Goal: Information Seeking & Learning: Learn about a topic

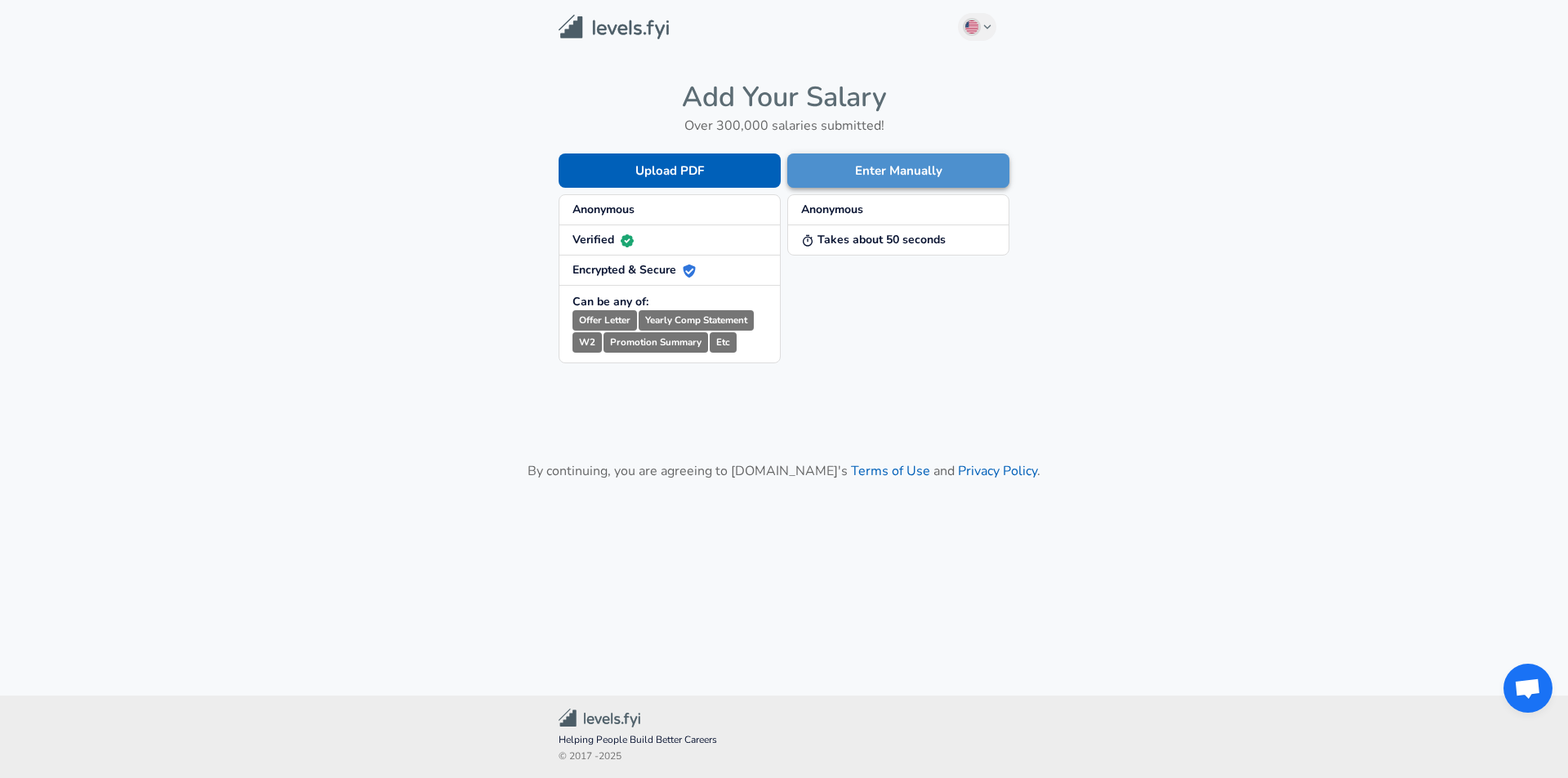
click at [874, 172] on button "Enter Manually" at bounding box center [898, 170] width 222 height 34
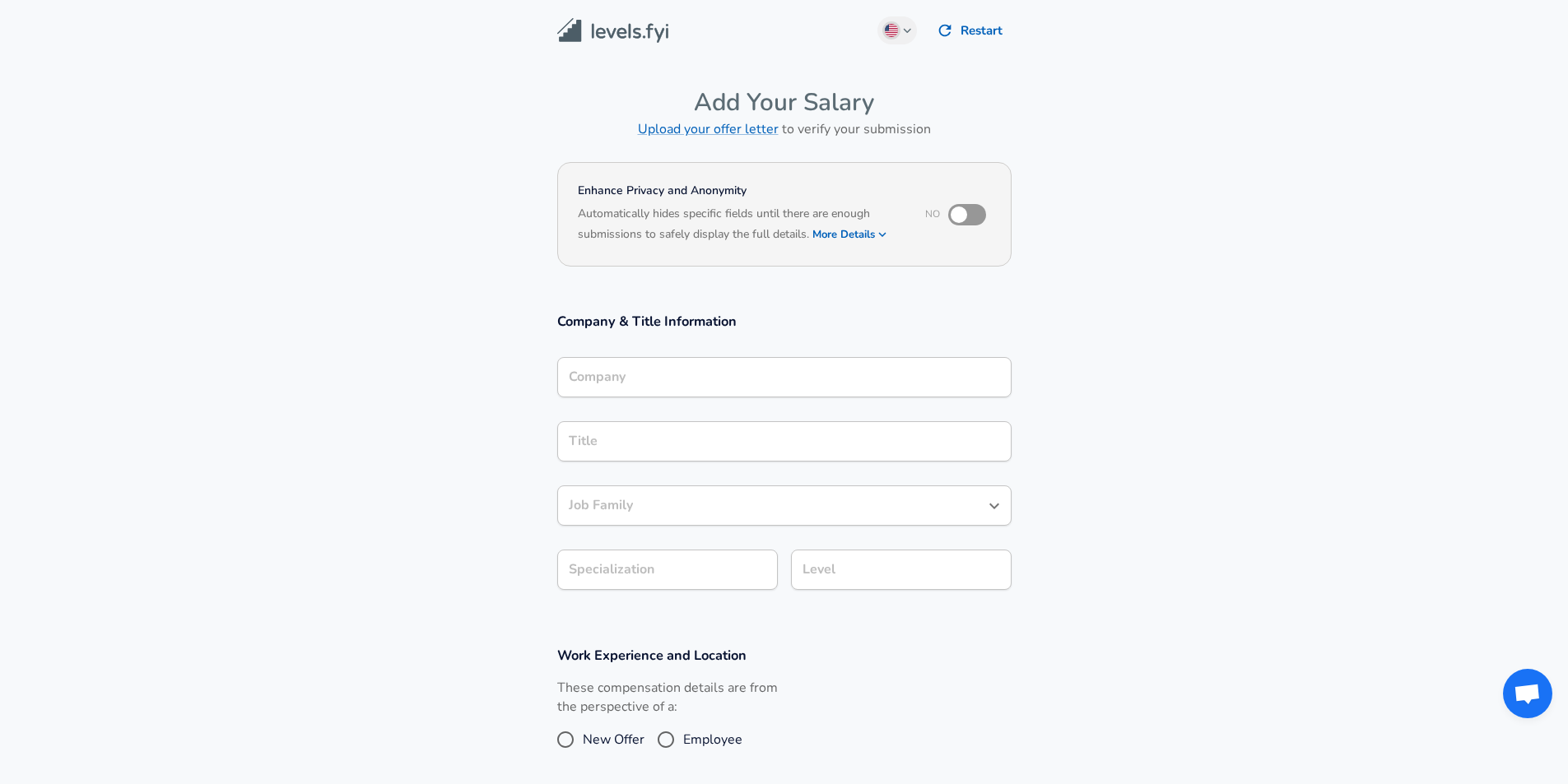
click at [919, 360] on div "Company" at bounding box center [784, 377] width 455 height 41
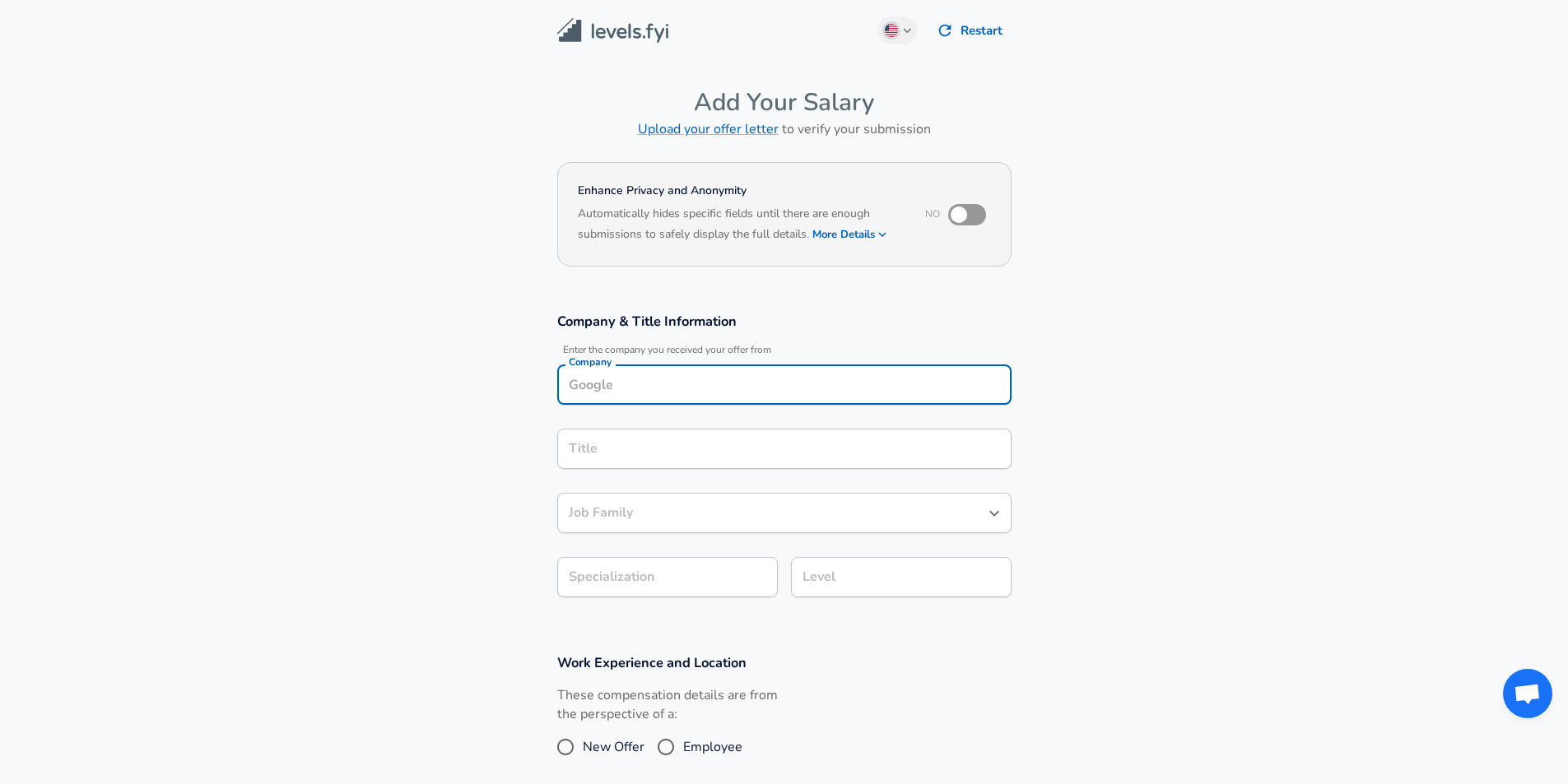
scroll to position [17, 0]
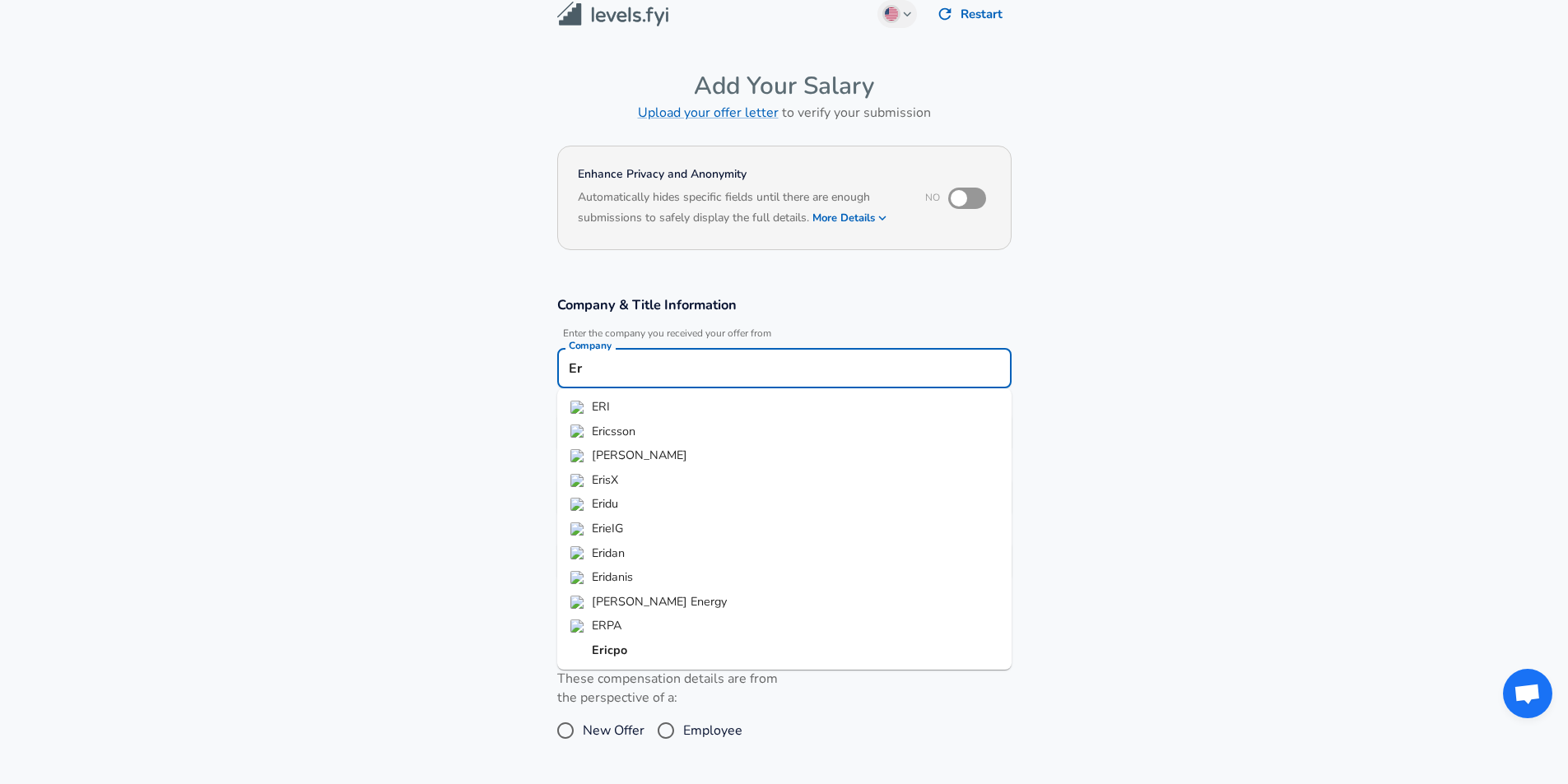
type input "E"
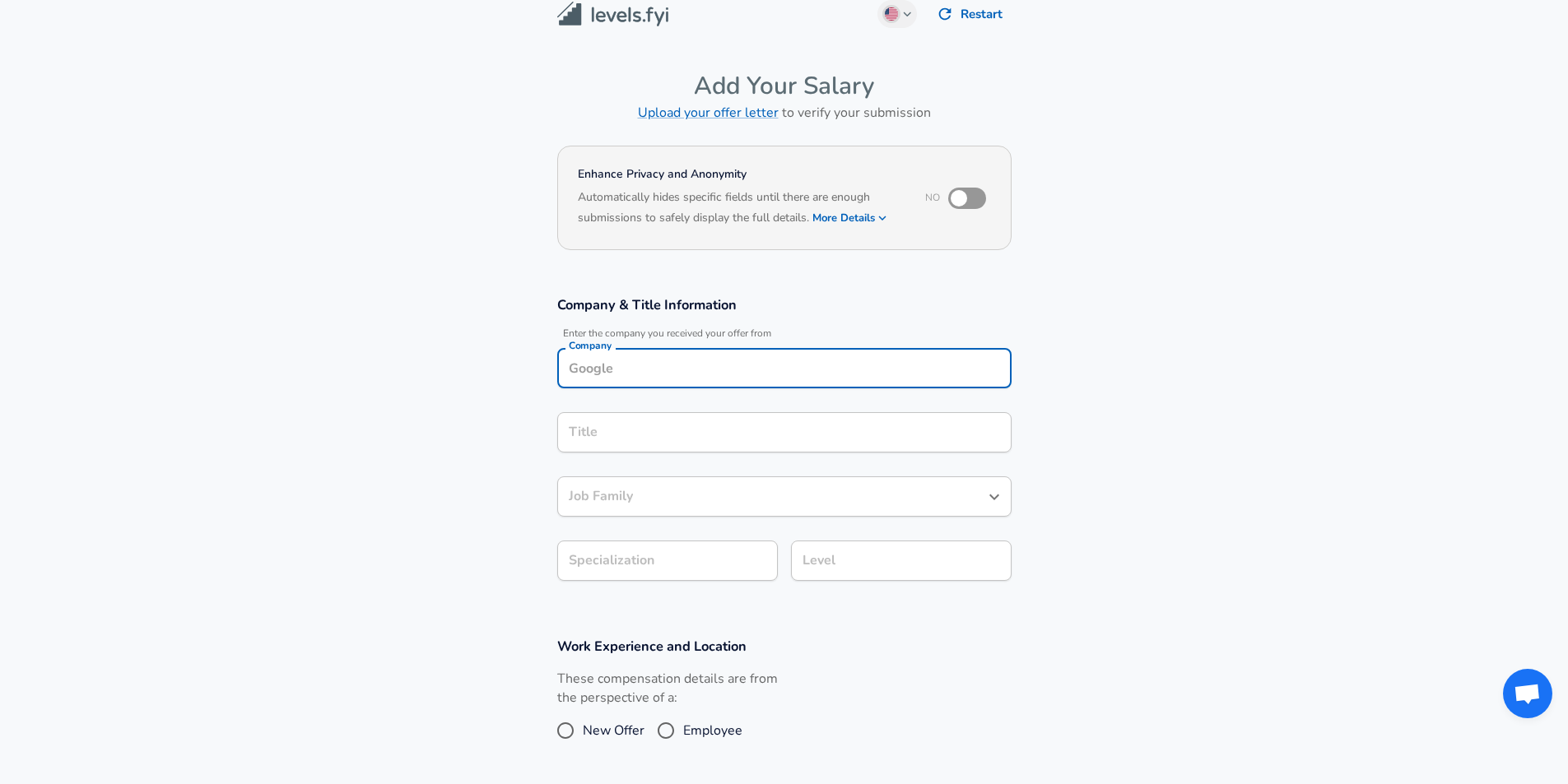
click at [1114, 199] on section "Enhance Privacy and Anonymity No Automatically hides specific fields until ther…" at bounding box center [784, 209] width 1568 height 136
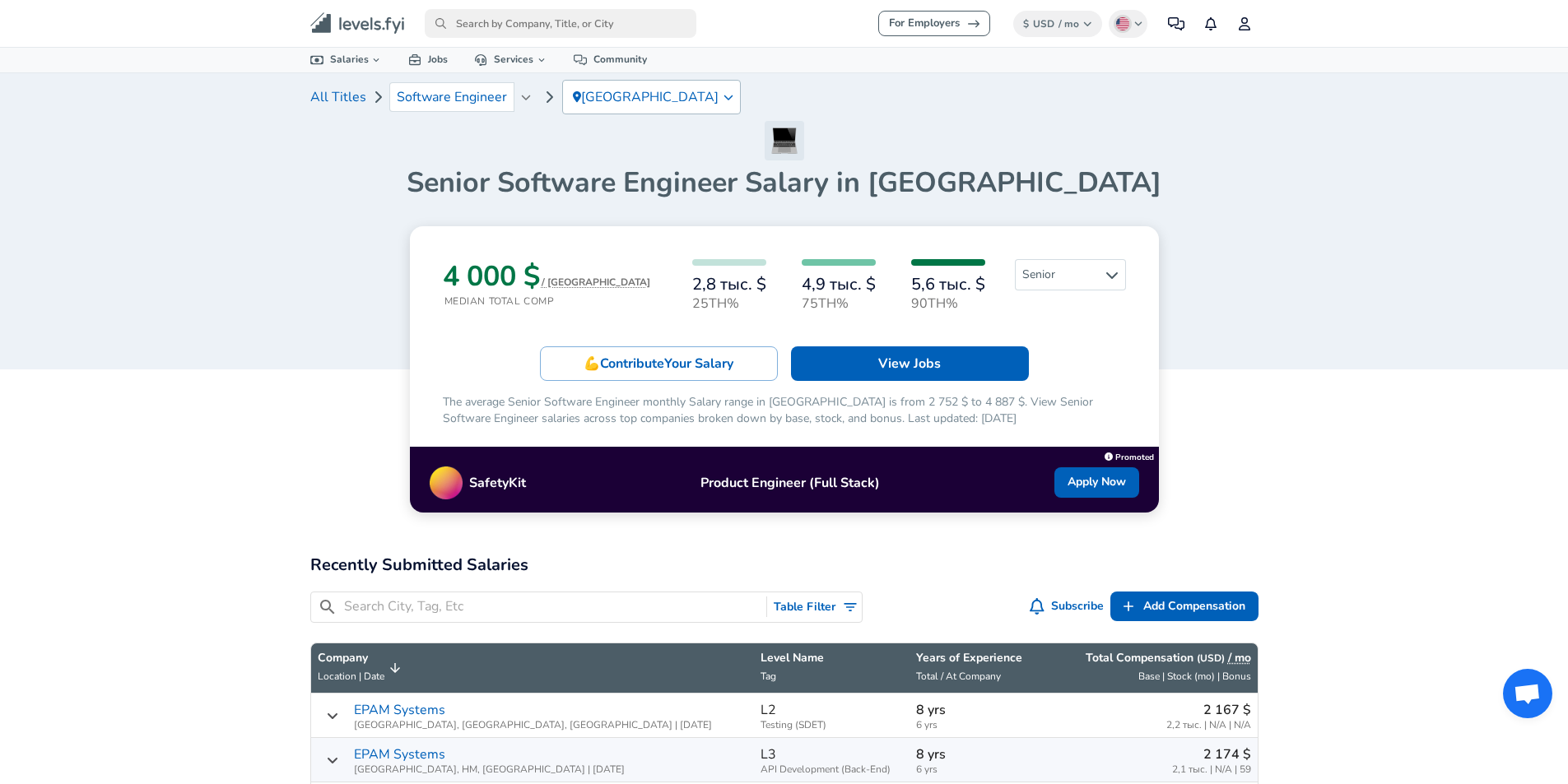
click at [621, 94] on p "[GEOGRAPHIC_DATA]" at bounding box center [651, 97] width 139 height 19
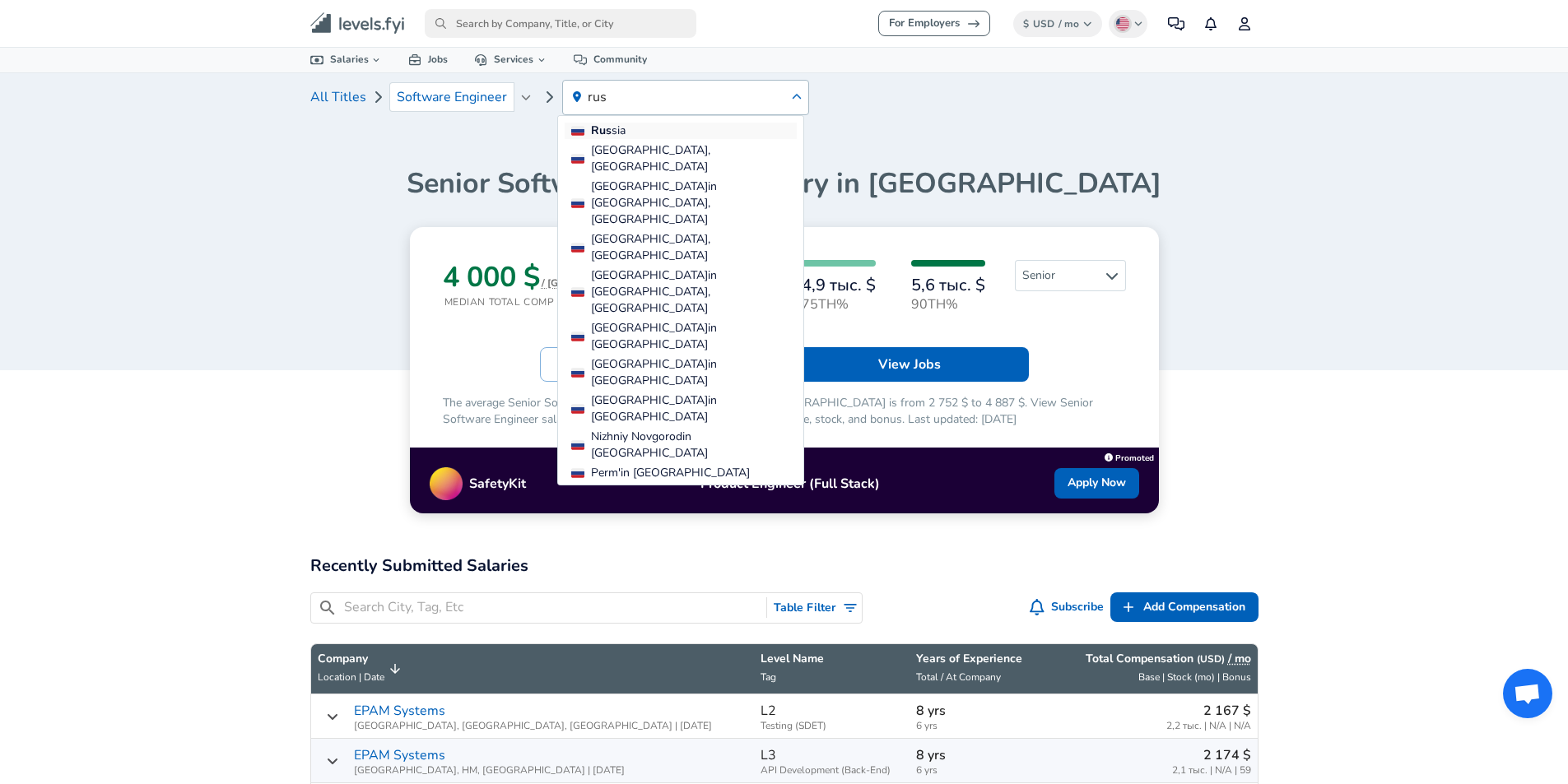
type input "rus"
click at [605, 130] on strong "Rus" at bounding box center [601, 130] width 20 height 16
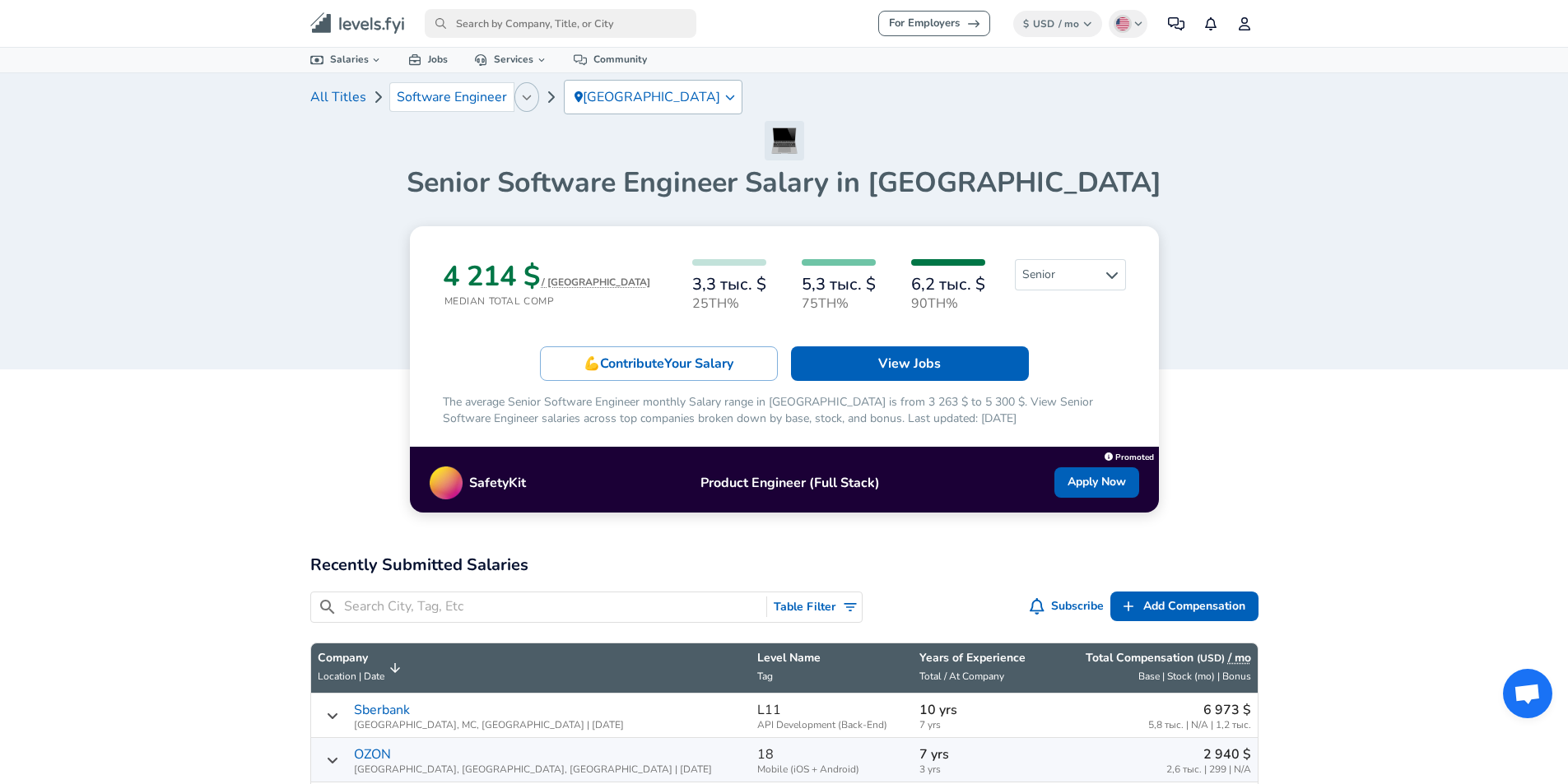
click at [523, 99] on icon "button" at bounding box center [526, 97] width 9 height 5
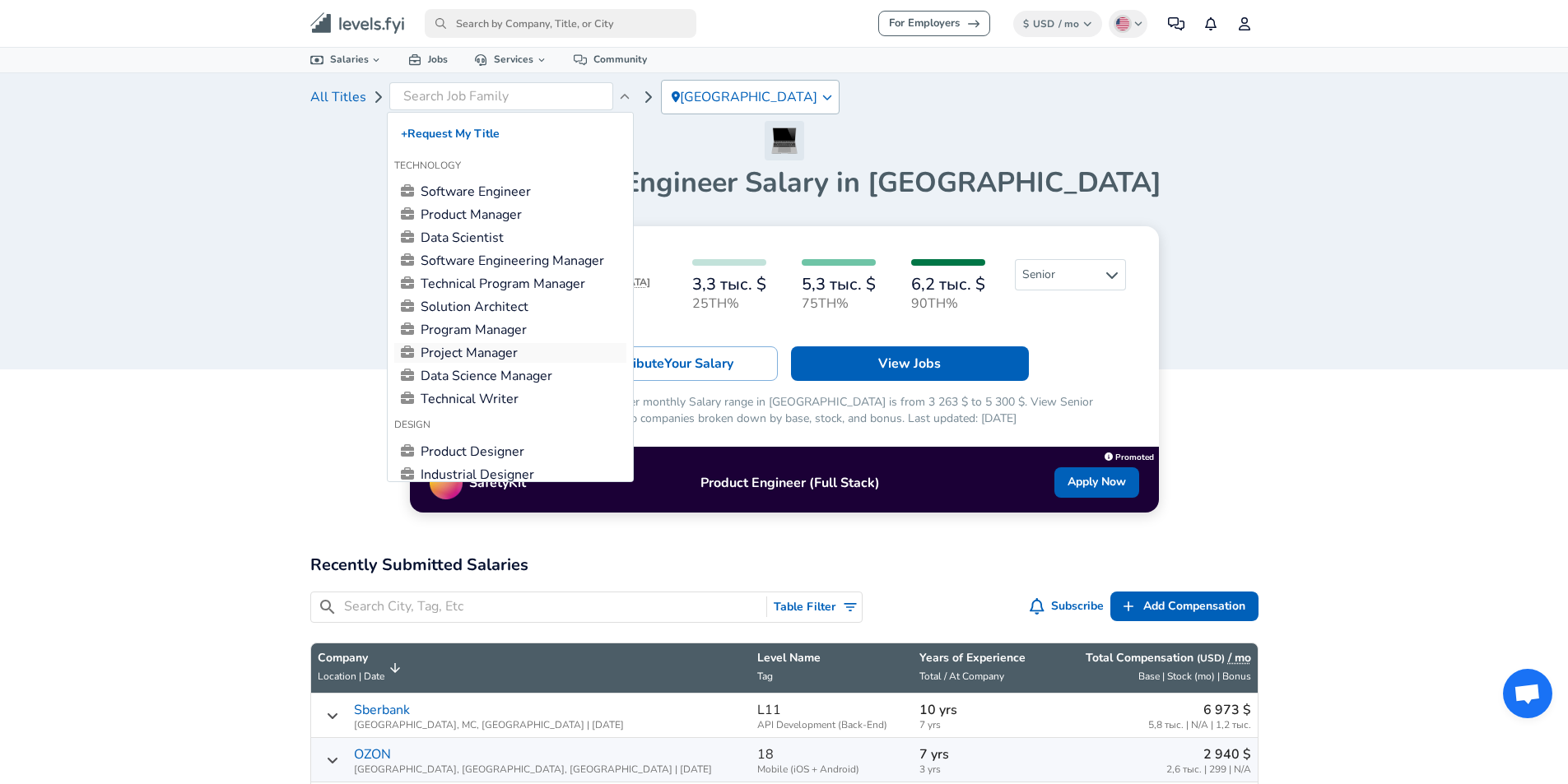
click at [483, 350] on link "Project Manager" at bounding box center [509, 353] width 232 height 19
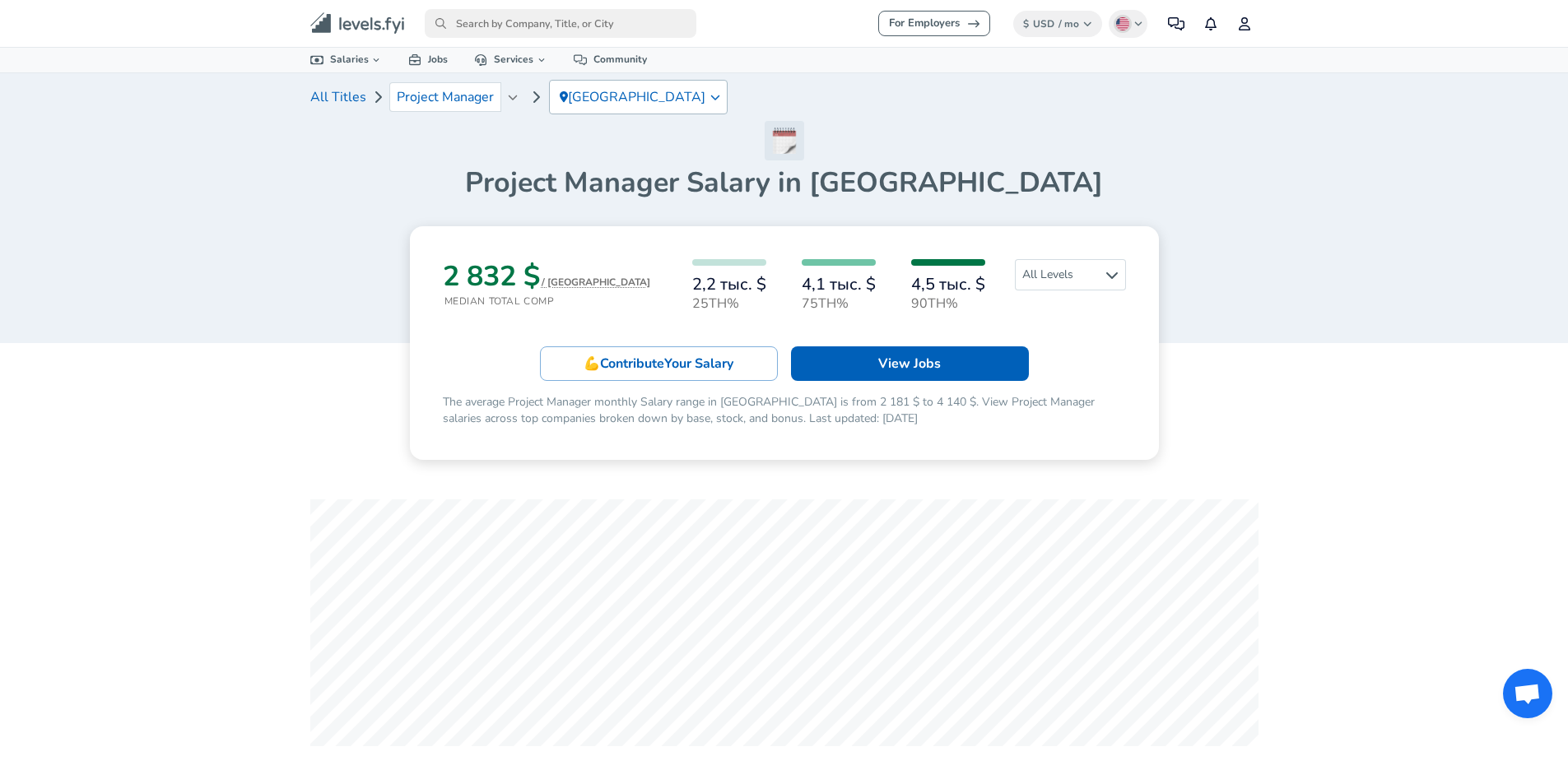
click at [478, 100] on span "Project Manager" at bounding box center [445, 97] width 97 height 15
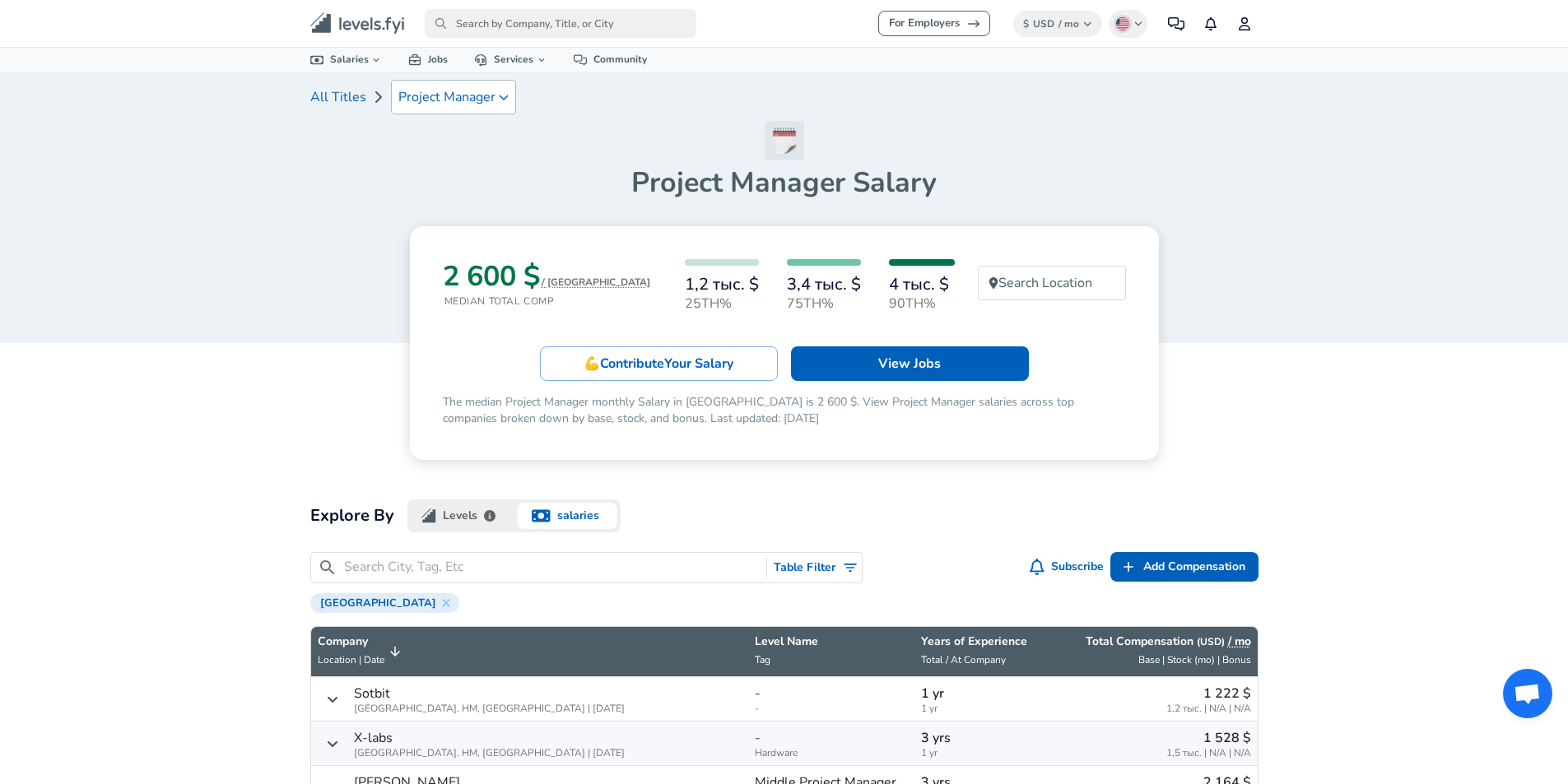
click at [500, 96] on icon at bounding box center [503, 97] width 10 height 11
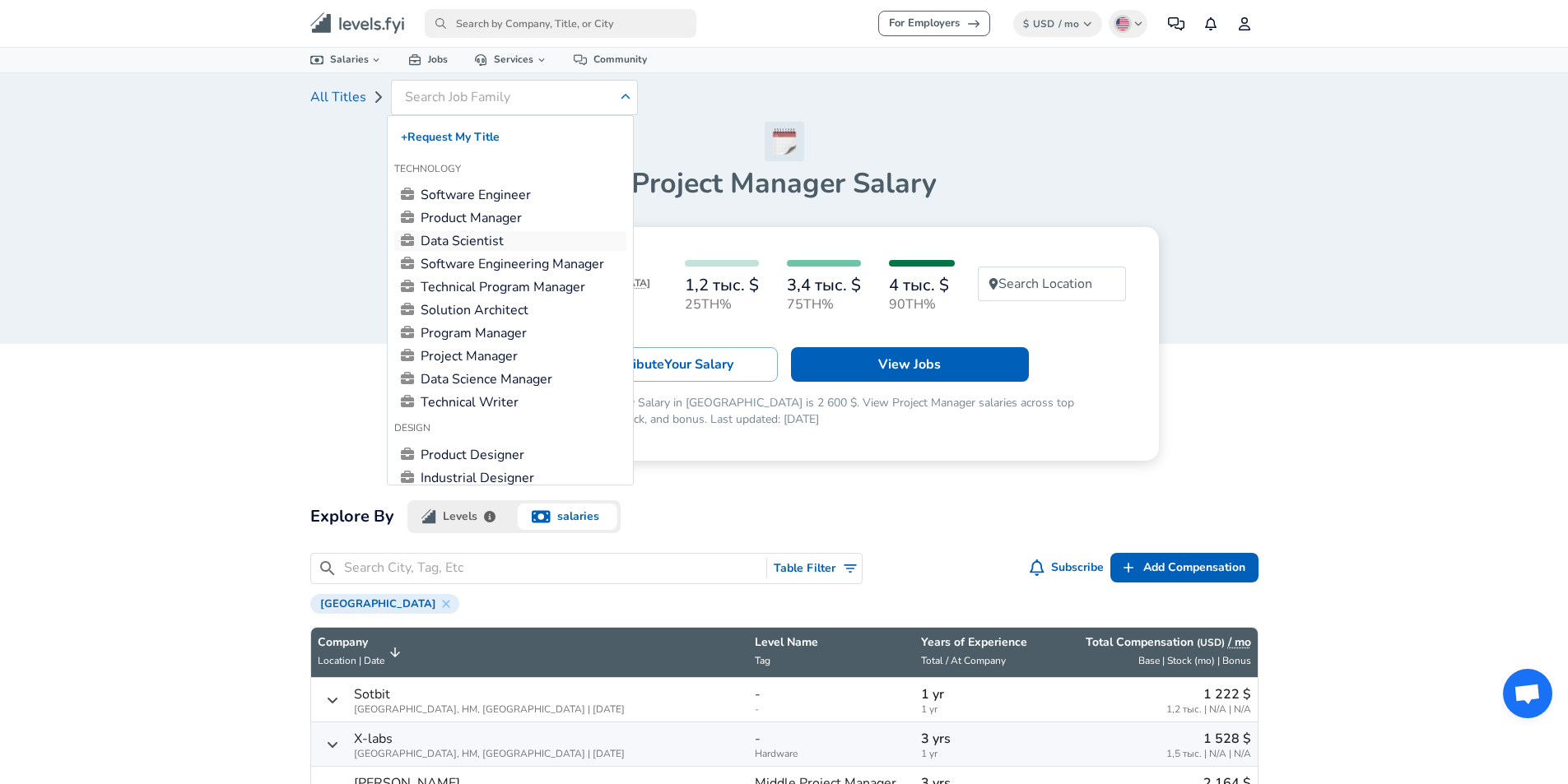
click at [502, 234] on link "Data Scientist" at bounding box center [509, 240] width 232 height 19
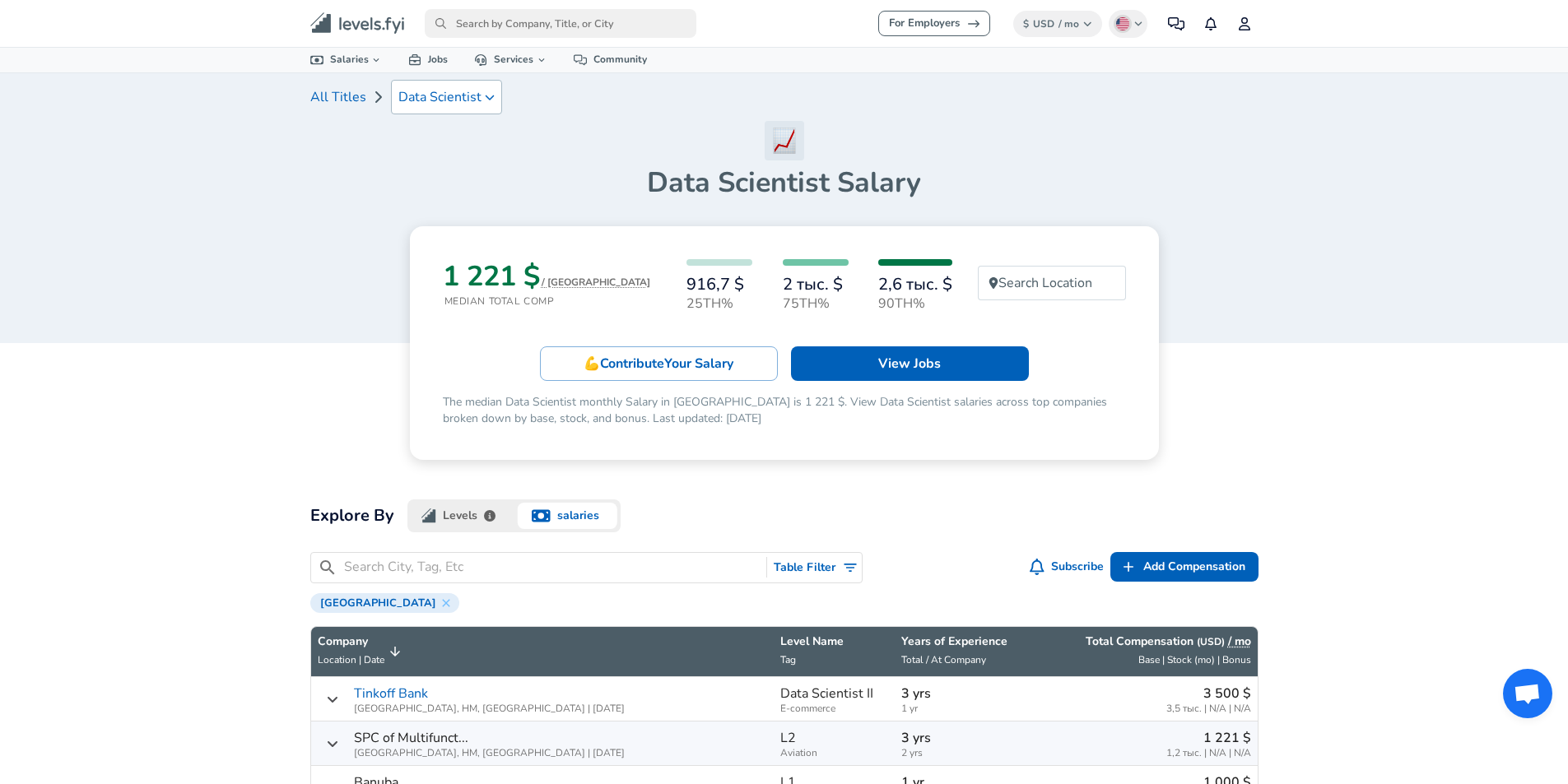
click at [492, 89] on div "Data Scientist" at bounding box center [447, 97] width 111 height 34
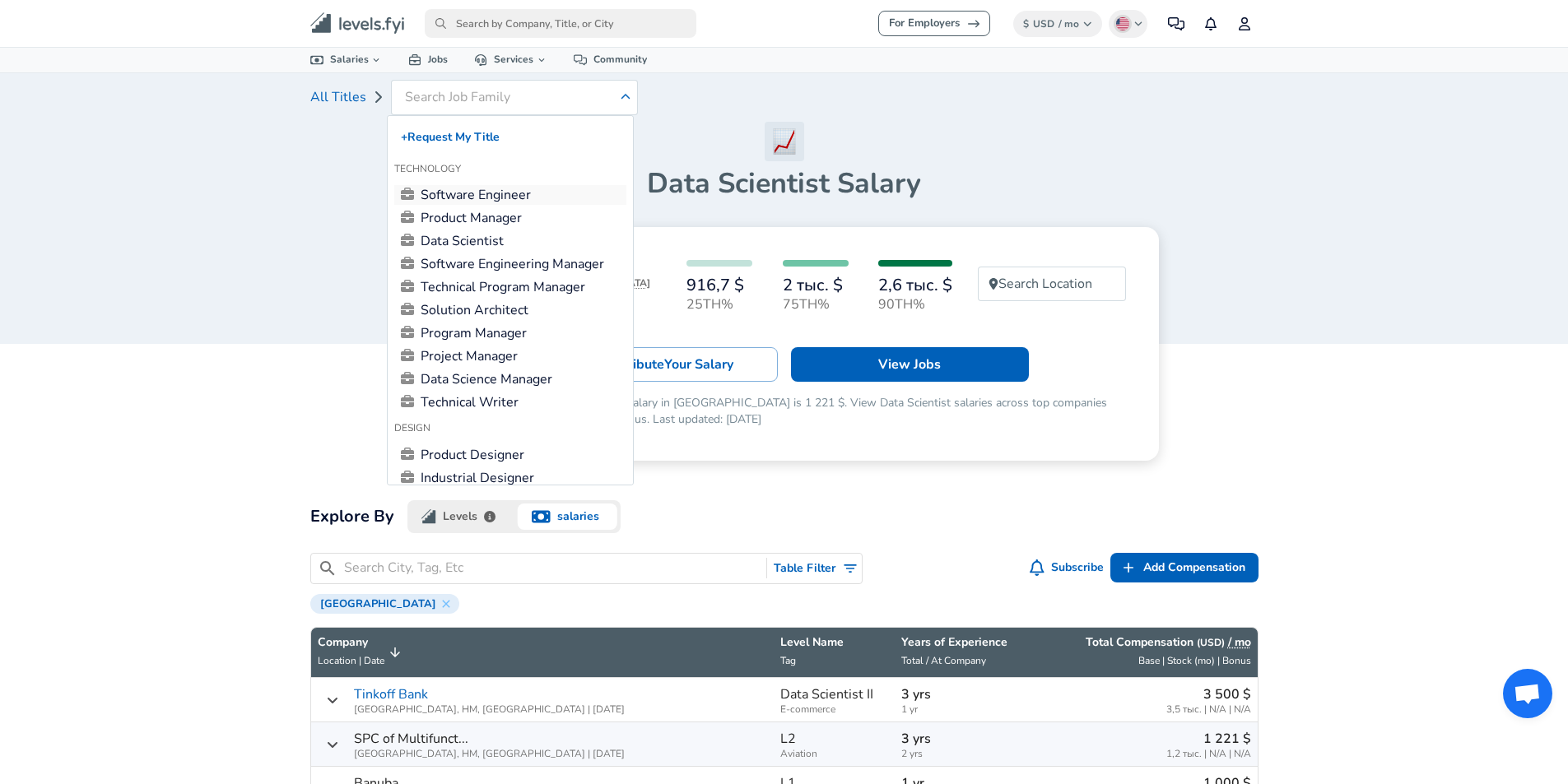
click at [481, 190] on link "Software Engineer" at bounding box center [509, 195] width 232 height 19
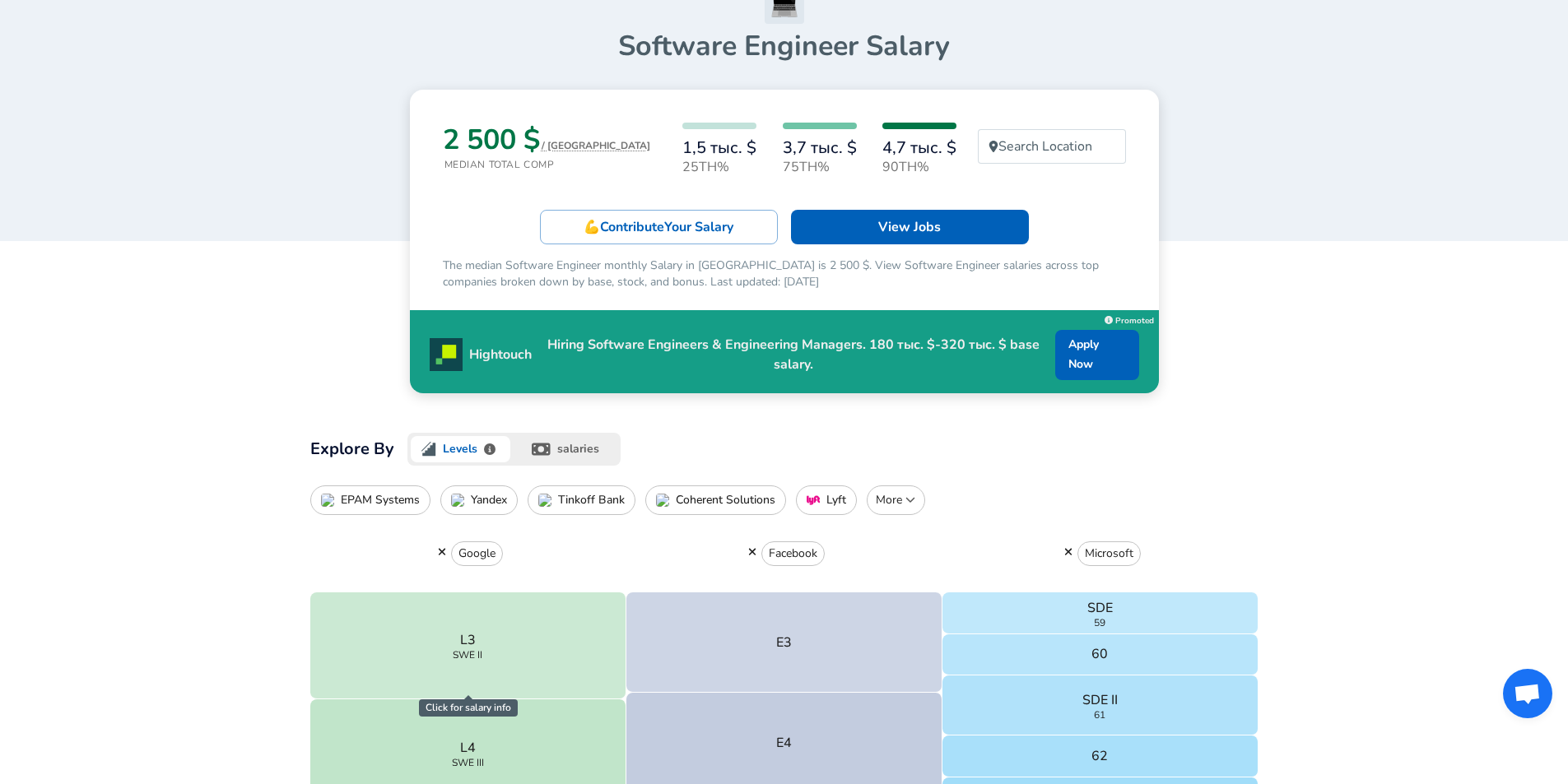
scroll to position [165, 0]
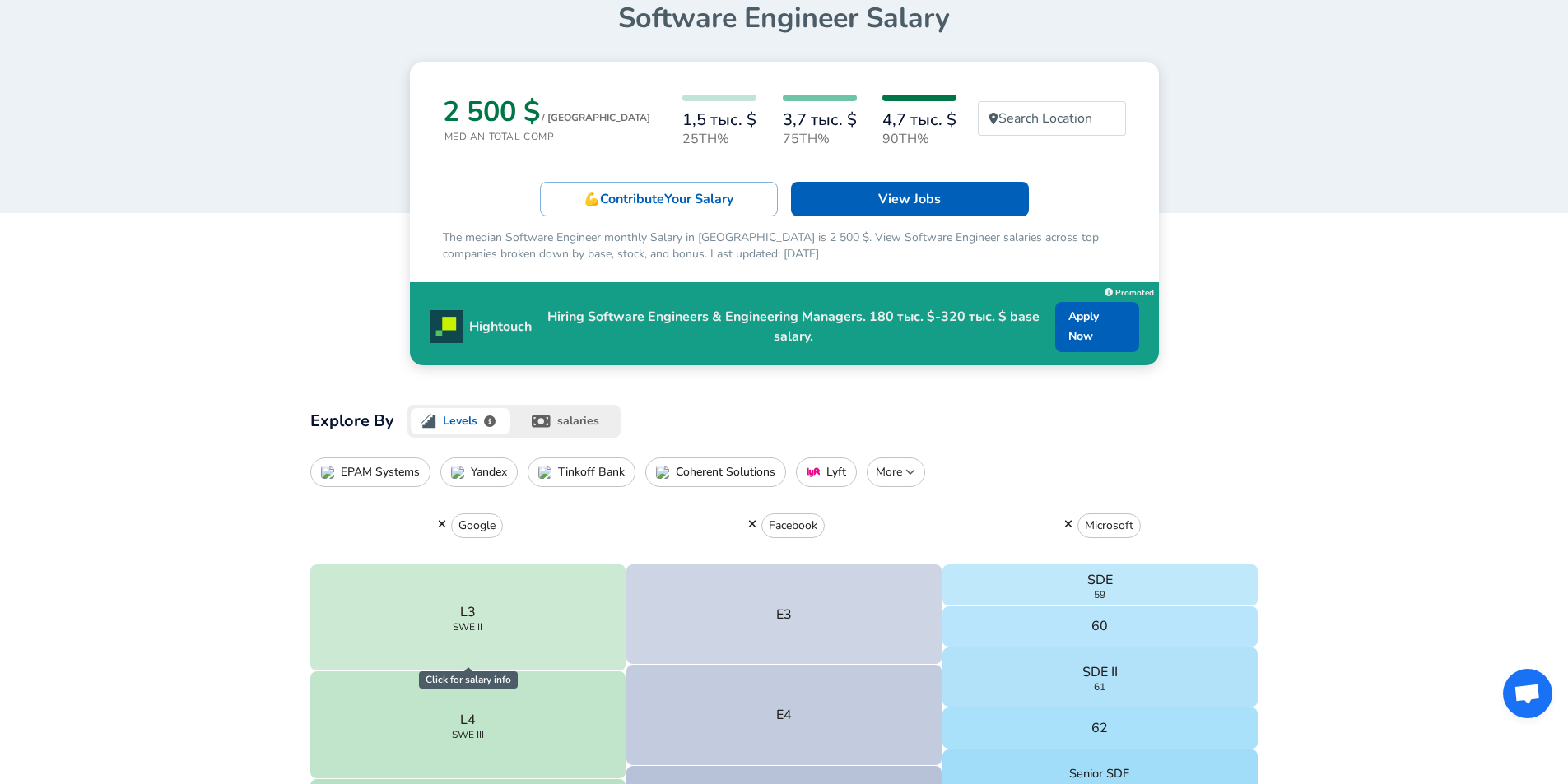
click at [560, 420] on button "salaries" at bounding box center [566, 421] width 107 height 33
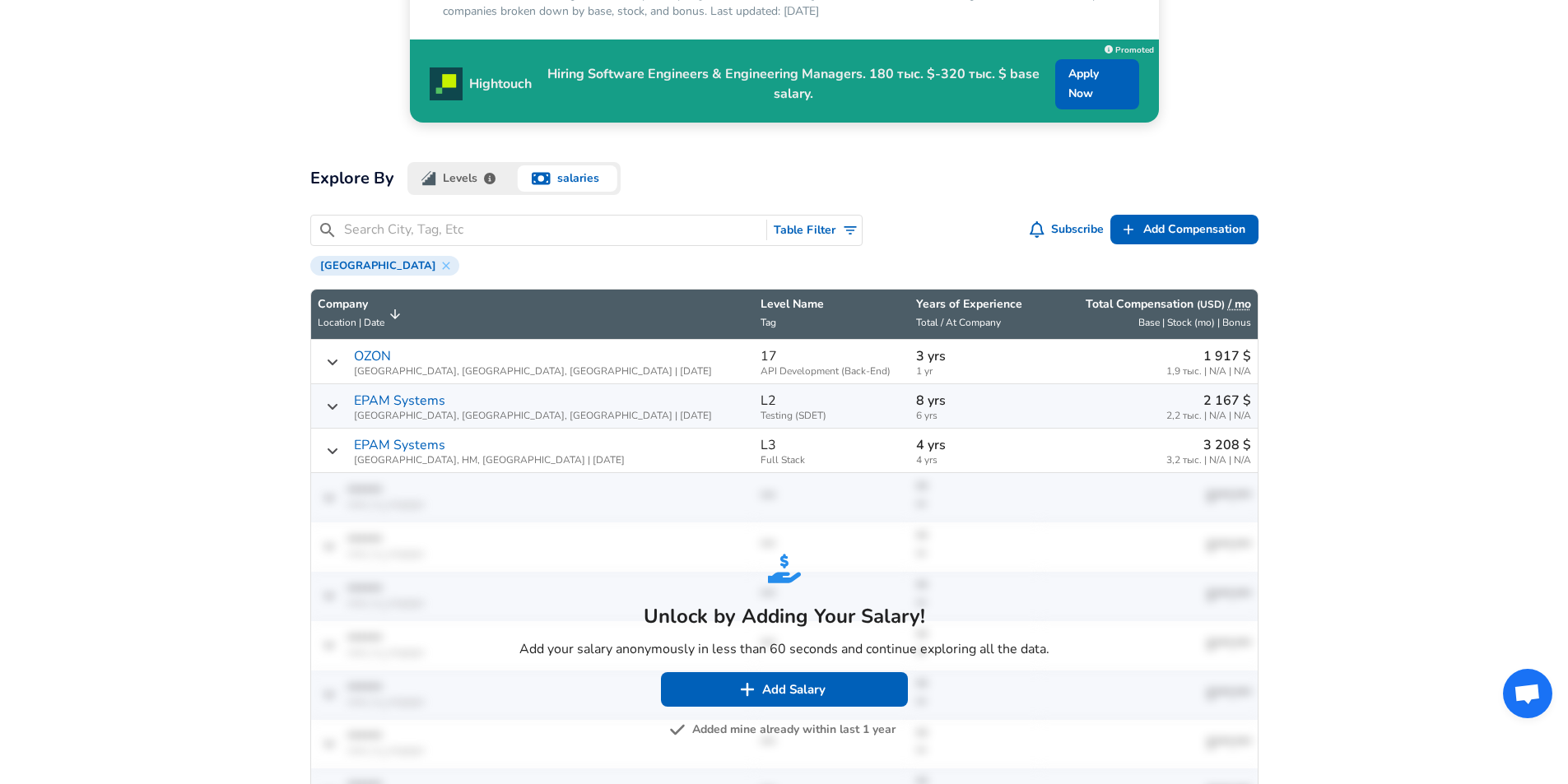
scroll to position [411, 0]
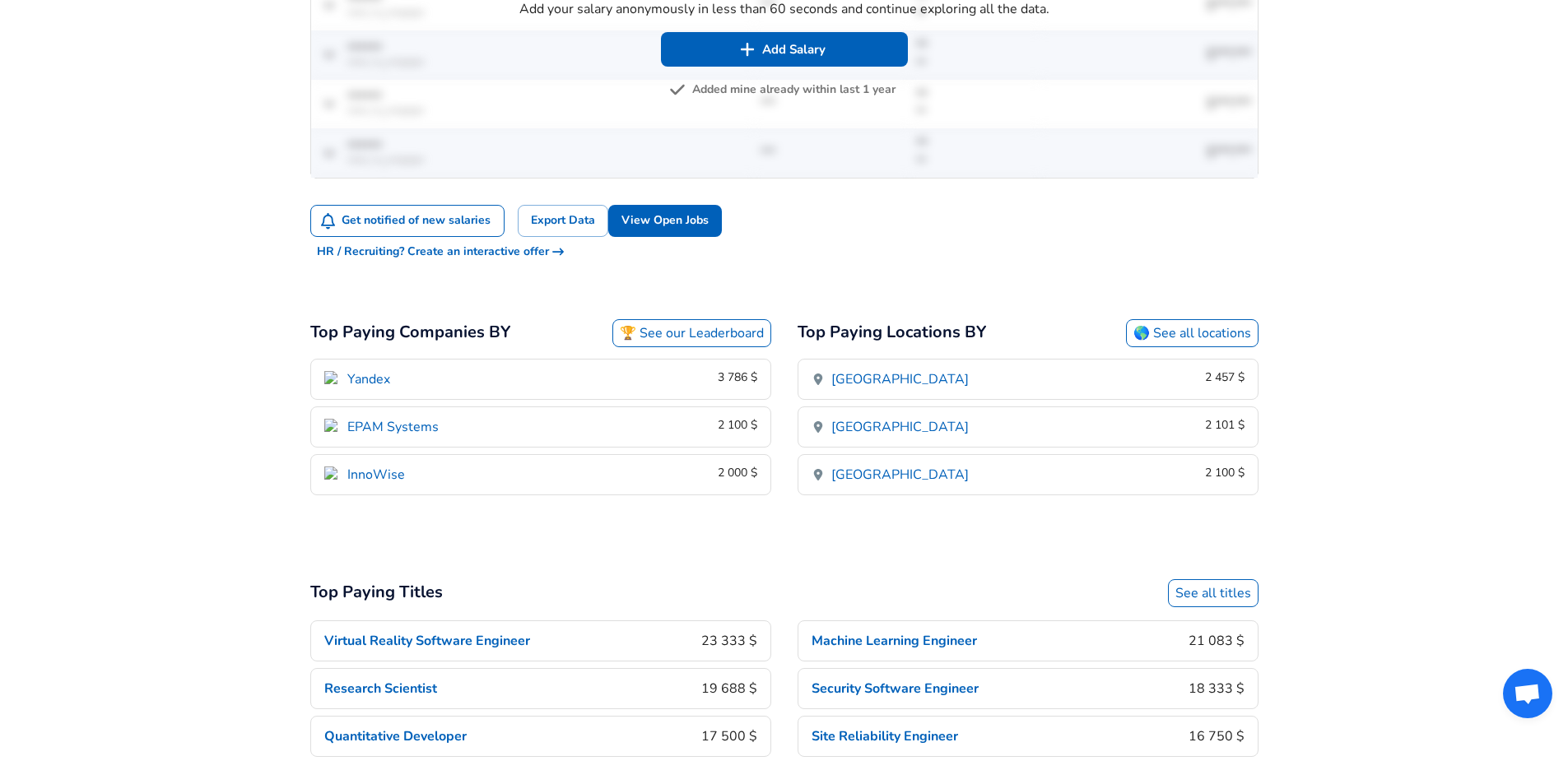
scroll to position [987, 0]
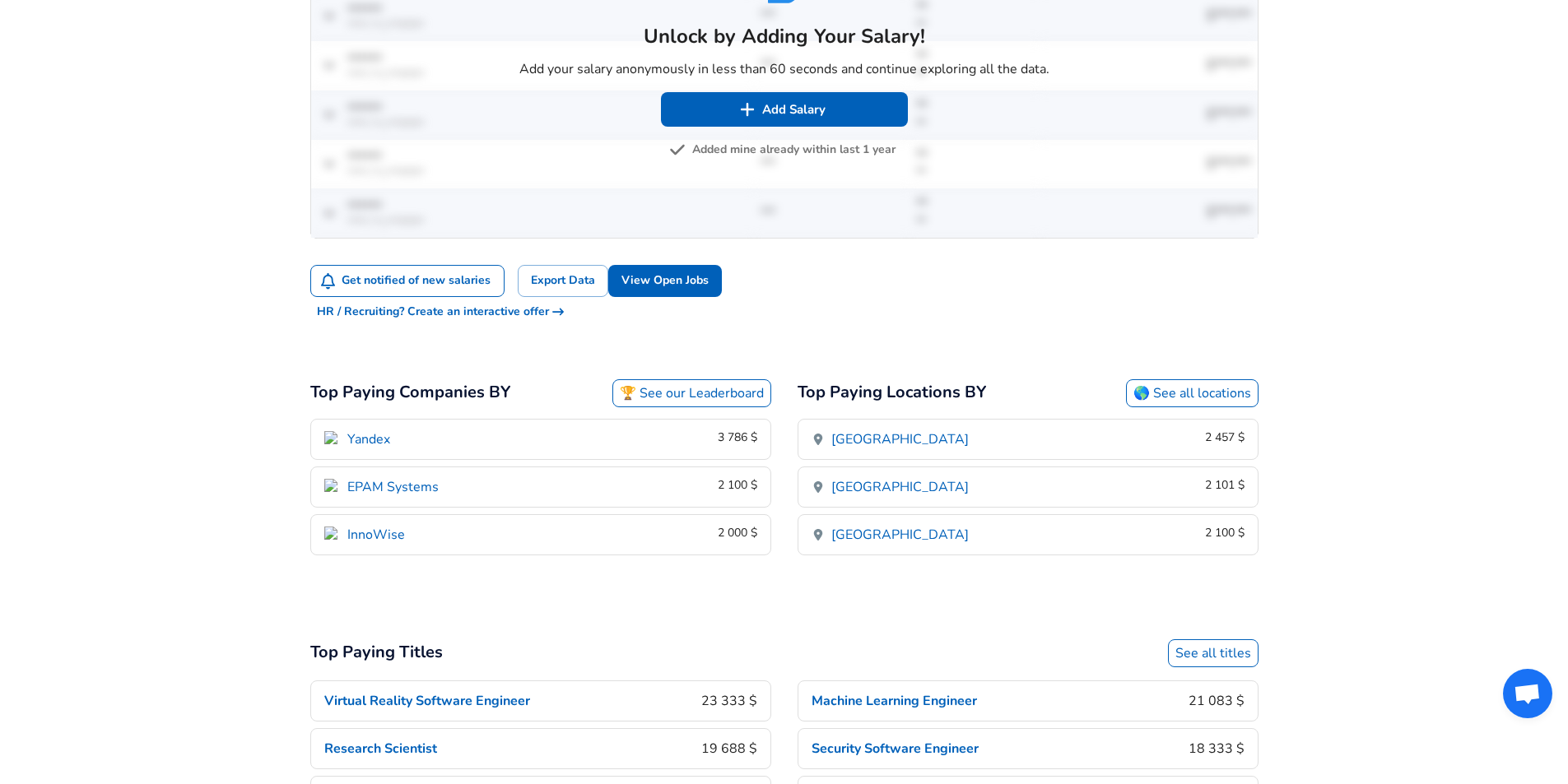
click at [677, 394] on link "🏆 See our Leaderboard" at bounding box center [692, 394] width 159 height 28
